Goal: Task Accomplishment & Management: Use online tool/utility

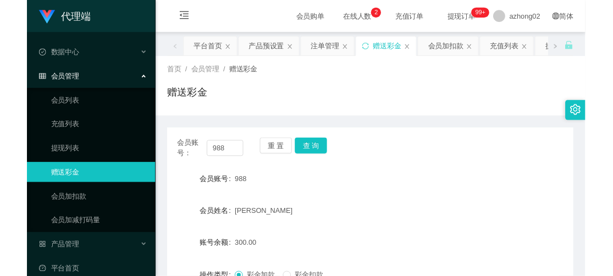
scroll to position [155, 0]
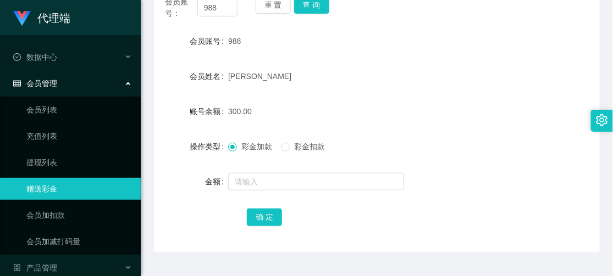
click at [298, 95] on form "会员账号 988 会员姓名 [PERSON_NAME] 账号余额 300.00 操作类型 彩金加款 彩金扣款 金额 确 定" at bounding box center [377, 129] width 446 height 198
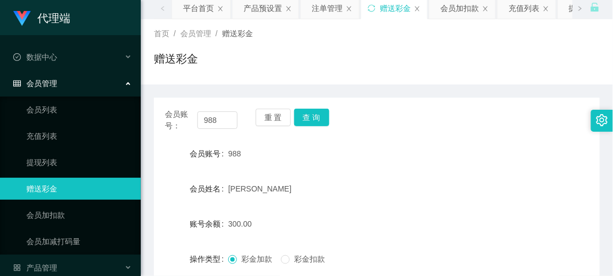
scroll to position [33, 0]
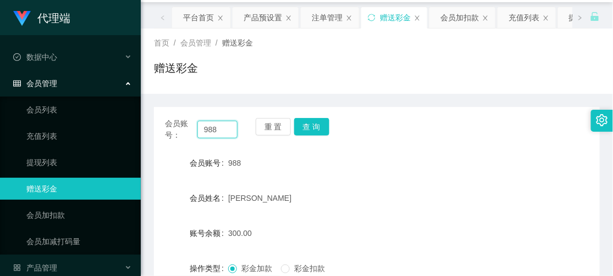
drag, startPoint x: 220, startPoint y: 131, endPoint x: 199, endPoint y: 131, distance: 20.3
click at [199, 131] on input "988" at bounding box center [217, 130] width 40 height 18
paste input "KLCC"
type input "KLCC"
click at [305, 127] on button "查 询" at bounding box center [311, 127] width 35 height 18
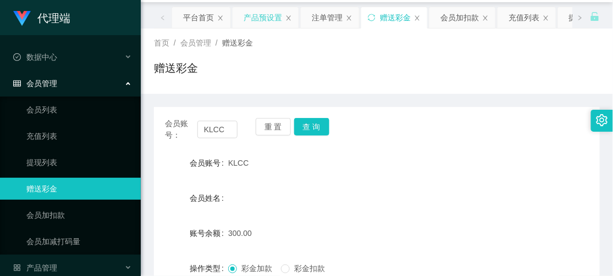
click at [260, 13] on div "产品预设置" at bounding box center [262, 17] width 38 height 21
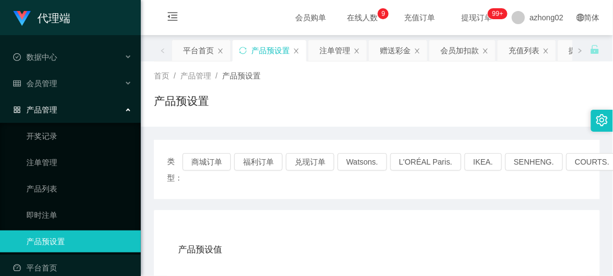
scroll to position [61, 0]
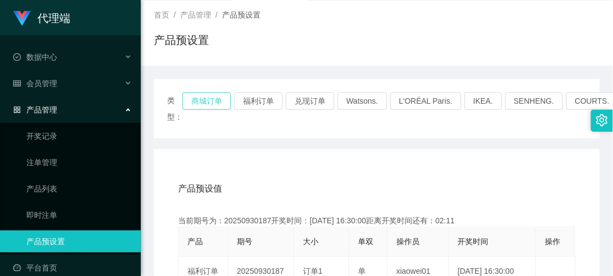
click at [205, 104] on button "商城订单" at bounding box center [206, 101] width 48 height 18
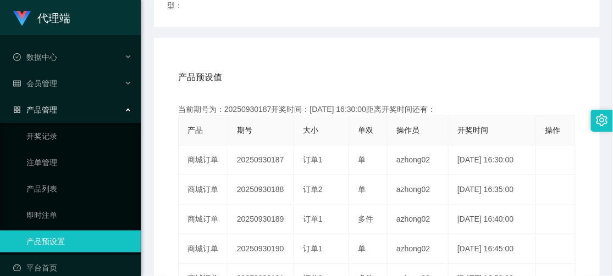
scroll to position [183, 0]
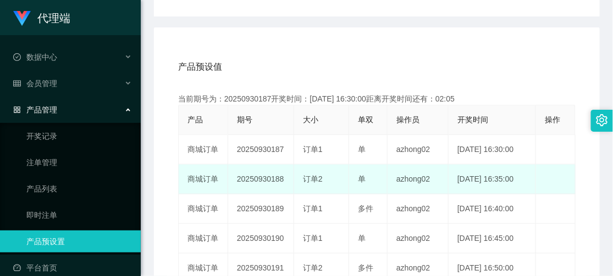
click at [272, 180] on td "20250930188" at bounding box center [261, 180] width 66 height 30
copy td "20250930188"
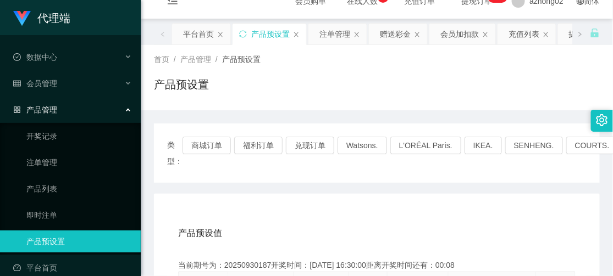
scroll to position [0, 0]
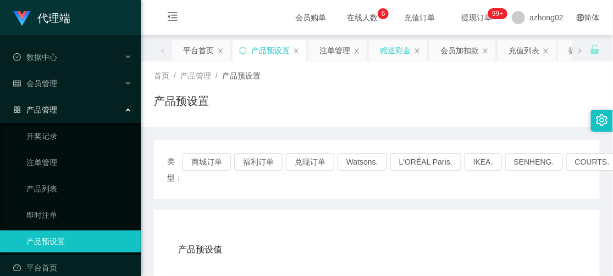
click at [402, 54] on div "赠送彩金" at bounding box center [395, 50] width 31 height 21
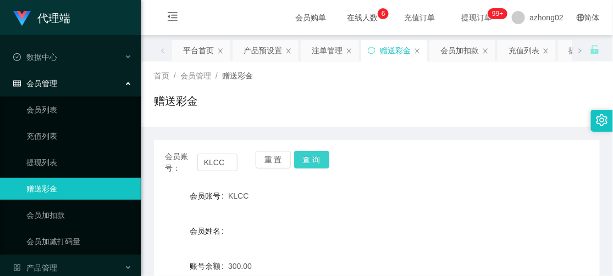
click at [313, 163] on button "查 询" at bounding box center [311, 160] width 35 height 18
click at [265, 55] on div "产品预设置" at bounding box center [262, 50] width 38 height 21
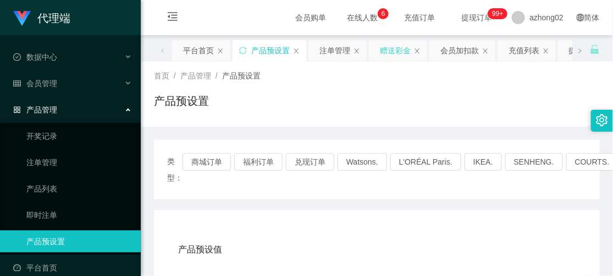
click at [392, 47] on div "赠送彩金" at bounding box center [395, 50] width 31 height 21
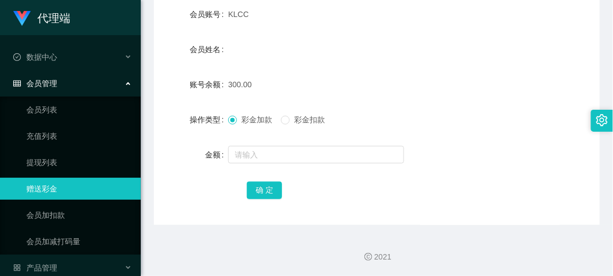
scroll to position [121, 0]
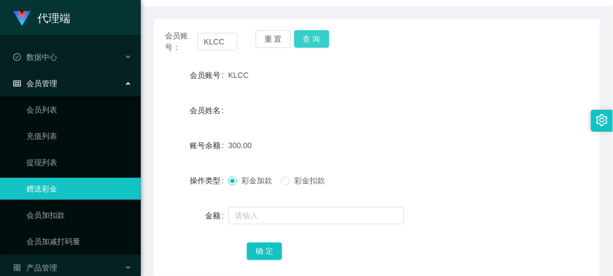
click at [310, 41] on button "查 询" at bounding box center [311, 39] width 35 height 18
click at [420, 63] on div "会员账号： KLCC 重 置 查 询 会员账号 KLCC 会员姓名 账号余额 300.00 操作类型 彩金加款 彩金扣款 金额 确 定" at bounding box center [377, 152] width 446 height 267
click at [309, 41] on button "查 询" at bounding box center [311, 39] width 35 height 18
click at [412, 62] on div "会员账号： KLCC 重 置 查 询 会员账号 KLCC 会员姓名 账号余额 300.00 操作类型 彩金加款 彩金扣款 金额 确 定" at bounding box center [377, 152] width 446 height 267
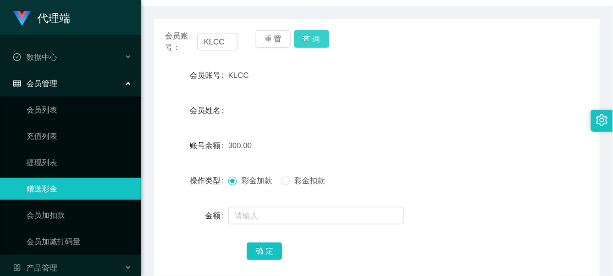
click at [311, 37] on button "查 询" at bounding box center [311, 39] width 35 height 18
click at [311, 37] on body "代理端 数据中心 会员管理 会员列表 充值列表 提现列表 赠送彩金 会员加扣款 会员加减打码量 产品管理 开奖记录 注单管理 产品列表 即时注单 产品预设置 …" at bounding box center [306, 138] width 613 height 276
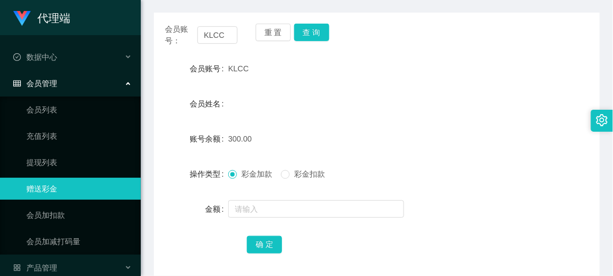
scroll to position [59, 0]
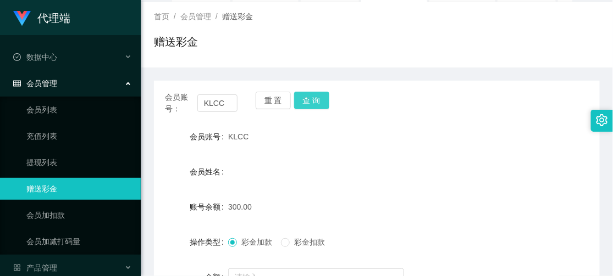
click at [307, 95] on button "查 询" at bounding box center [311, 101] width 35 height 18
click at [312, 100] on button "查 询" at bounding box center [311, 101] width 35 height 18
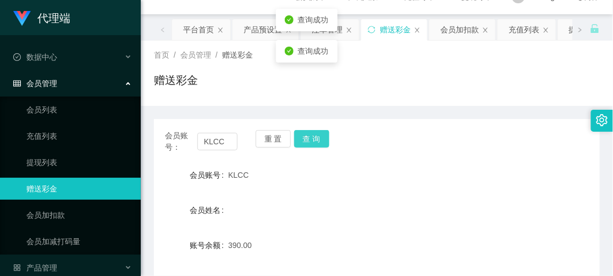
scroll to position [0, 0]
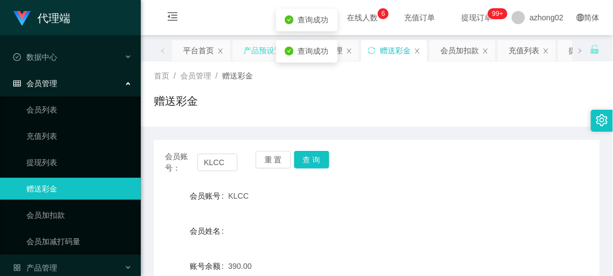
click at [256, 56] on div "产品预设置" at bounding box center [262, 50] width 38 height 21
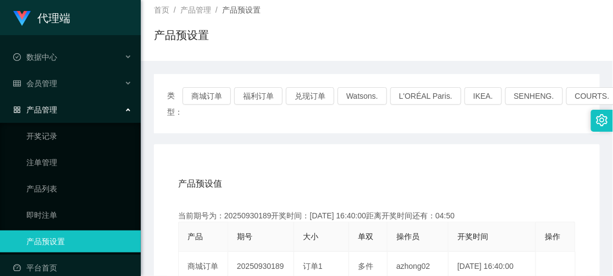
scroll to position [61, 0]
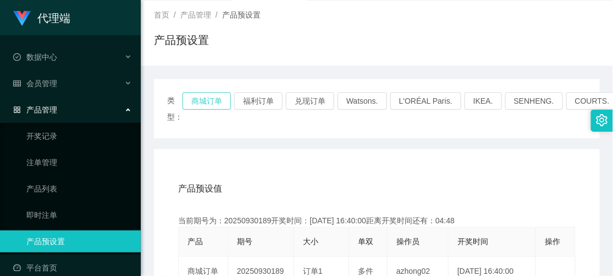
click at [210, 105] on button "商城订单" at bounding box center [206, 101] width 48 height 18
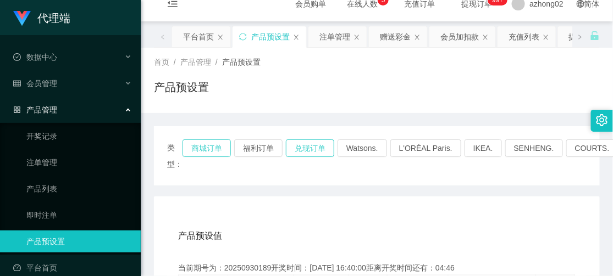
scroll to position [0, 0]
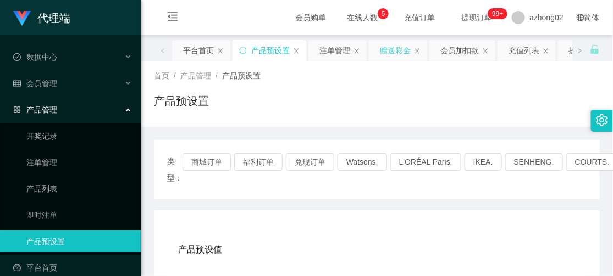
click at [393, 55] on div "赠送彩金" at bounding box center [395, 50] width 31 height 21
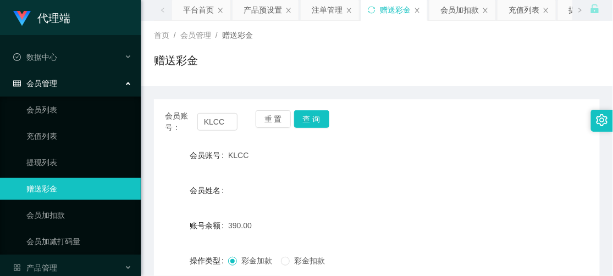
scroll to position [61, 0]
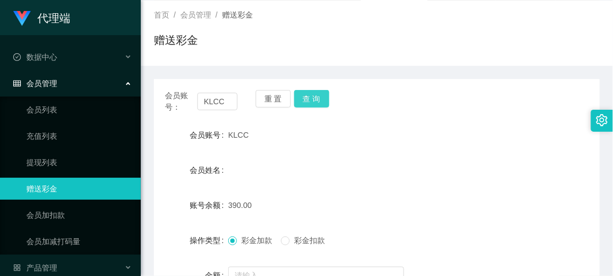
click at [316, 100] on button "查 询" at bounding box center [311, 99] width 35 height 18
click at [520, 31] on div "首页 / 会员管理 / 赠送彩金 / 赠送彩金" at bounding box center [377, 33] width 446 height 48
drag, startPoint x: 231, startPoint y: 98, endPoint x: 193, endPoint y: 101, distance: 38.1
click at [193, 101] on div "会员账号： KLCC" at bounding box center [201, 101] width 73 height 23
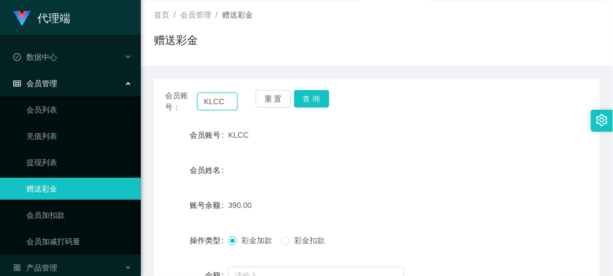
paste input "Dotdot30[PERSON_NAME]"
type input "Dotdot30"
click at [316, 105] on button "查 询" at bounding box center [311, 99] width 35 height 18
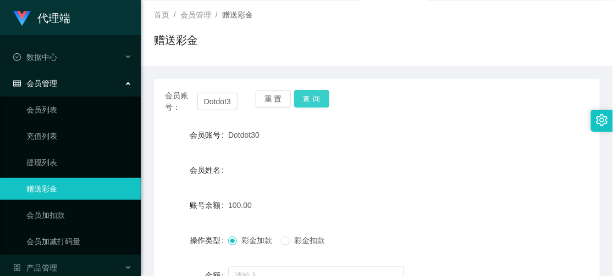
click at [317, 102] on button "查 询" at bounding box center [311, 99] width 35 height 18
click at [319, 100] on button "查 询" at bounding box center [311, 99] width 35 height 18
click at [431, 40] on div "赠送彩金" at bounding box center [377, 44] width 446 height 25
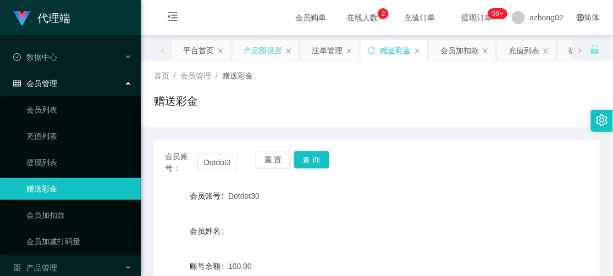
click at [272, 55] on div "产品预设置" at bounding box center [262, 50] width 38 height 21
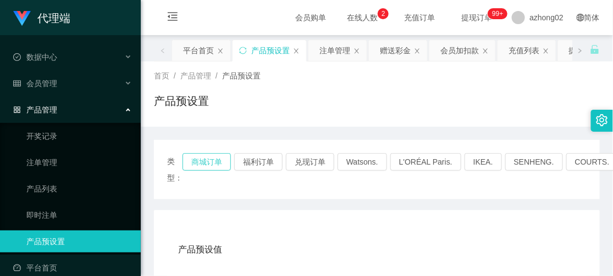
click at [210, 162] on button "商城订单" at bounding box center [206, 162] width 48 height 18
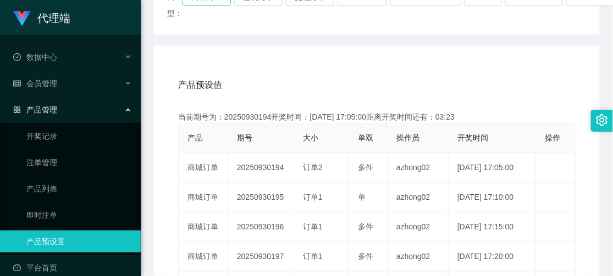
scroll to position [183, 0]
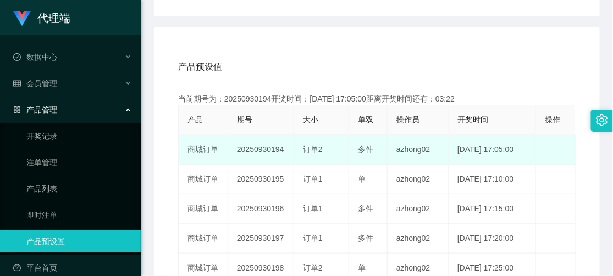
click at [269, 153] on td "20250930194" at bounding box center [261, 150] width 66 height 30
copy td "20250930194"
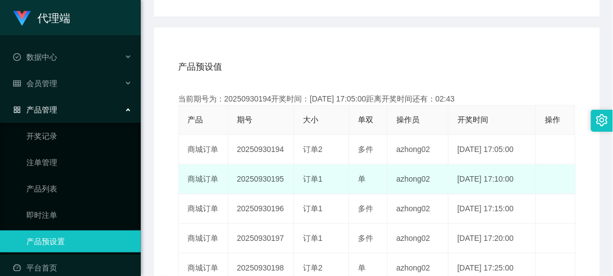
drag, startPoint x: 281, startPoint y: 179, endPoint x: 232, endPoint y: 177, distance: 48.9
click at [232, 177] on td "20250930195" at bounding box center [261, 180] width 66 height 30
copy td "20250930195"
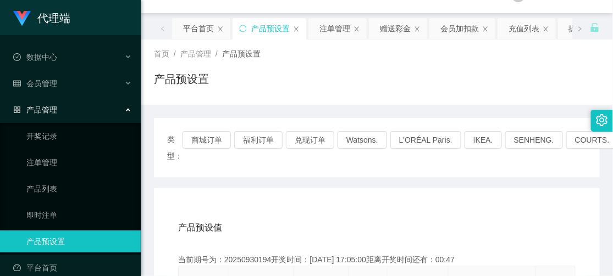
scroll to position [0, 0]
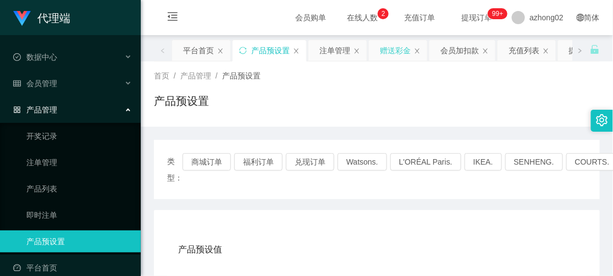
click at [393, 53] on div "赠送彩金" at bounding box center [395, 50] width 31 height 21
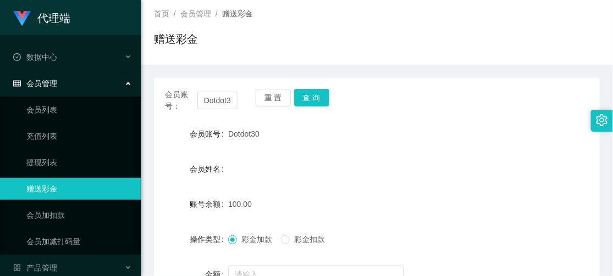
scroll to position [122, 0]
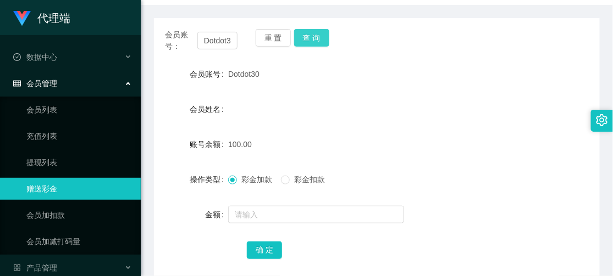
click at [314, 37] on button "查 询" at bounding box center [311, 38] width 35 height 18
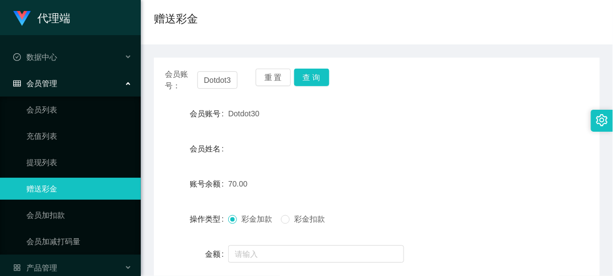
scroll to position [61, 0]
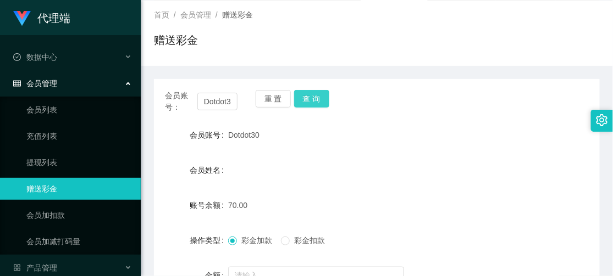
click at [312, 100] on button "查 询" at bounding box center [311, 99] width 35 height 18
click at [316, 97] on button "查 询" at bounding box center [311, 99] width 35 height 18
click at [501, 66] on div "会员账号： Dotdot30 重 置 查 询 会员账号 Dotdot30 会员姓名 账号余额 130.00 操作类型 彩金加款 彩金扣款 金额 确 定" at bounding box center [377, 206] width 446 height 280
